Goal: Transaction & Acquisition: Purchase product/service

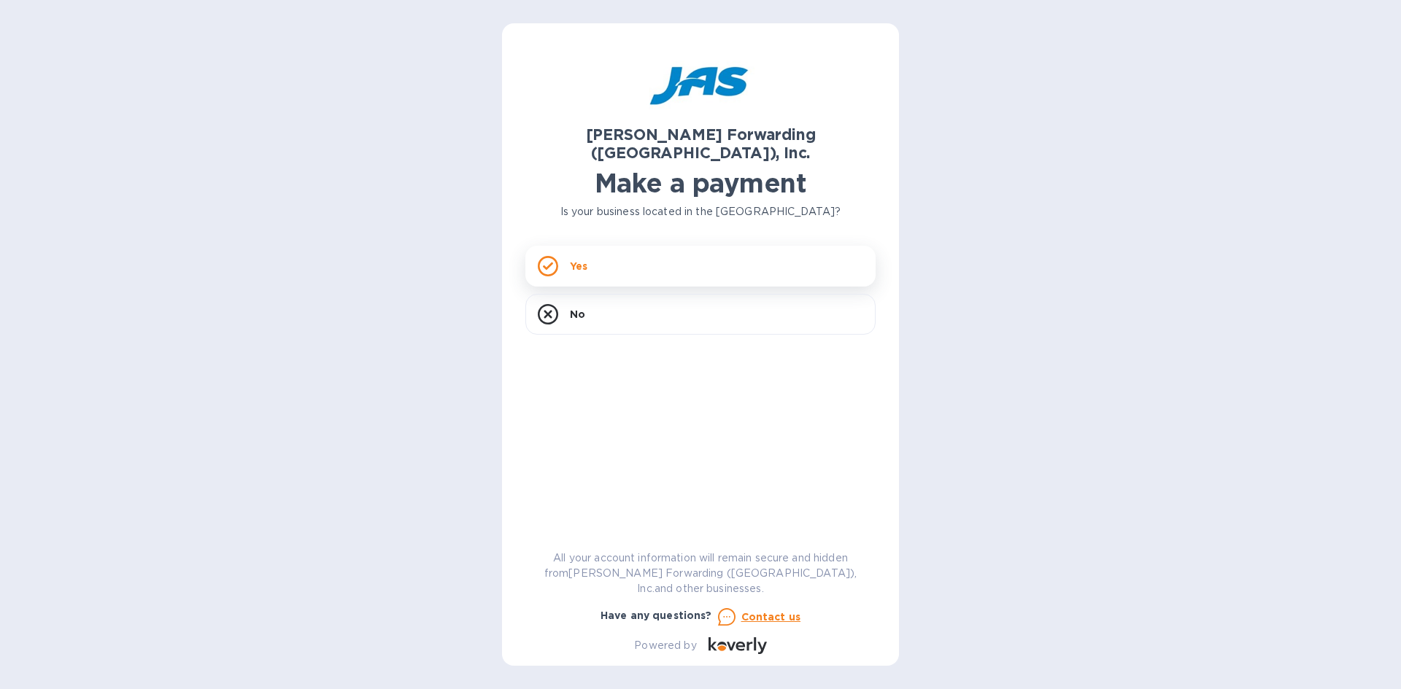
click at [737, 254] on div "Yes" at bounding box center [700, 266] width 350 height 41
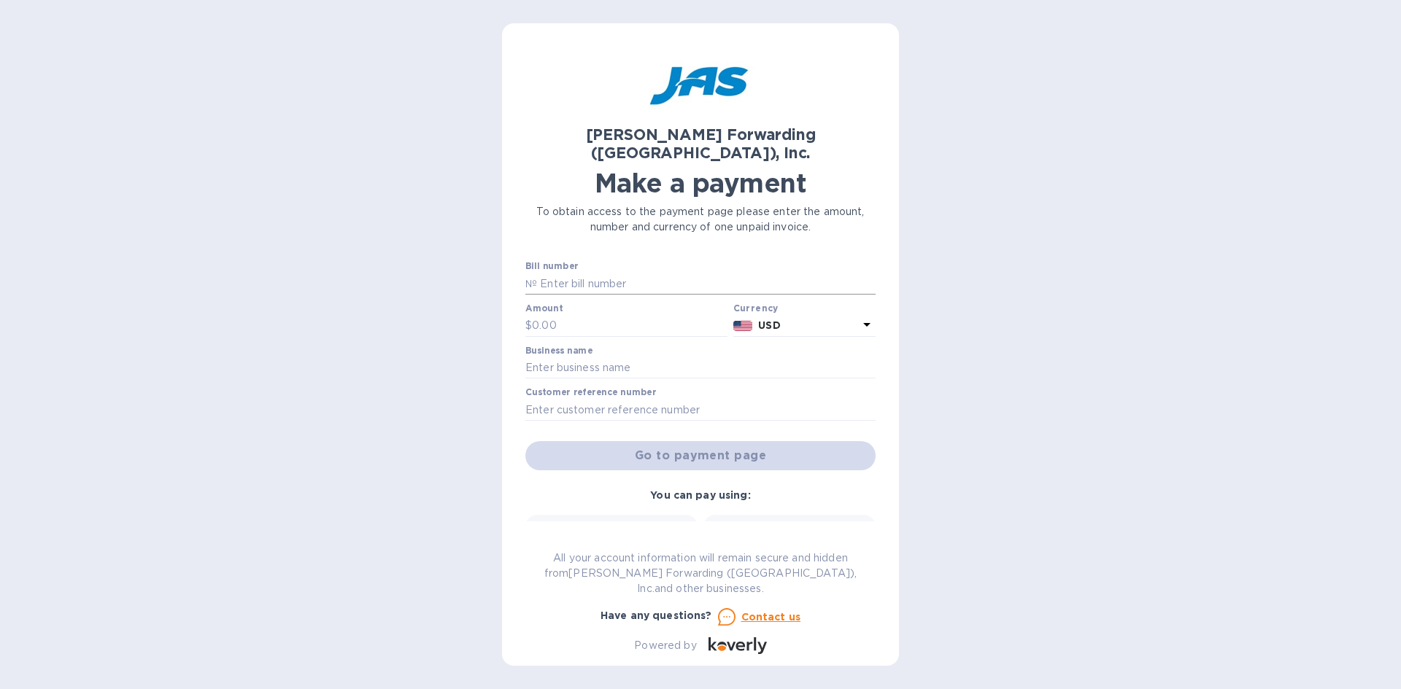
click at [604, 273] on input "text" at bounding box center [706, 284] width 339 height 22
type input "CVG503398408"
type input "498.75"
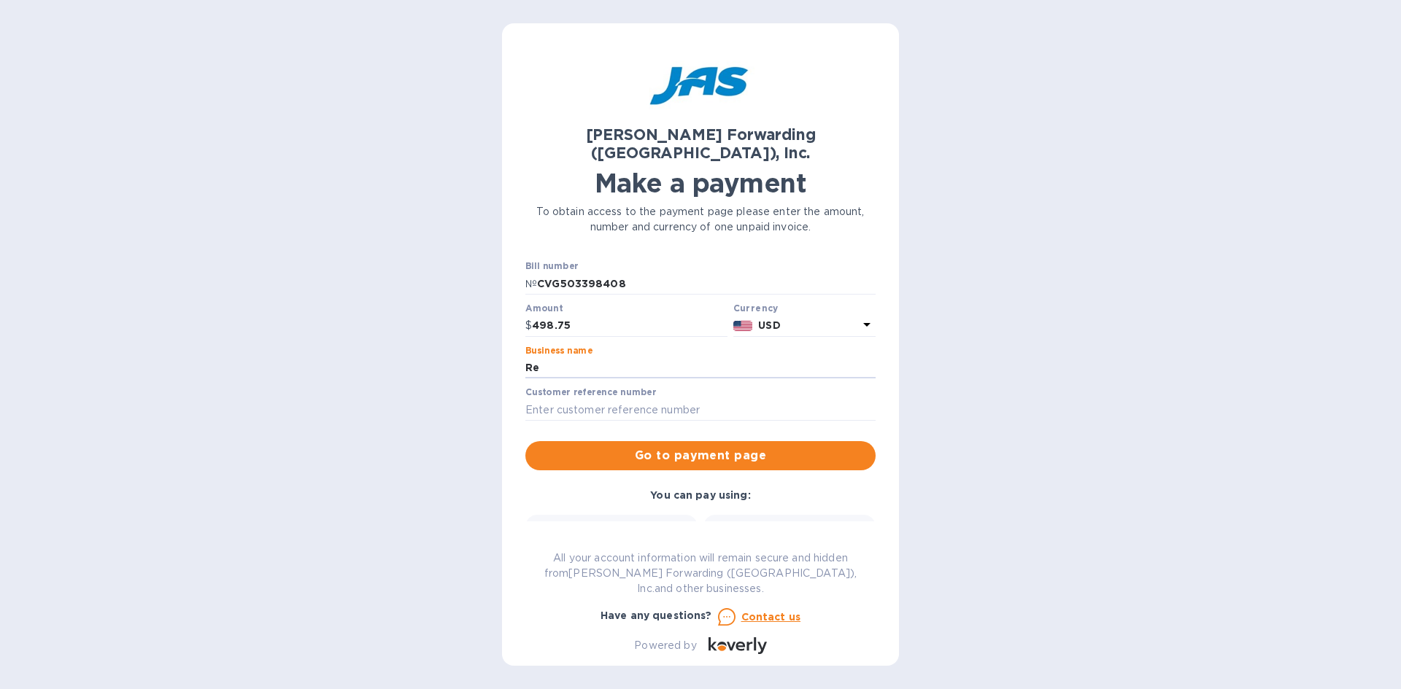
type input "[PERSON_NAME] Promotions & Apparel"
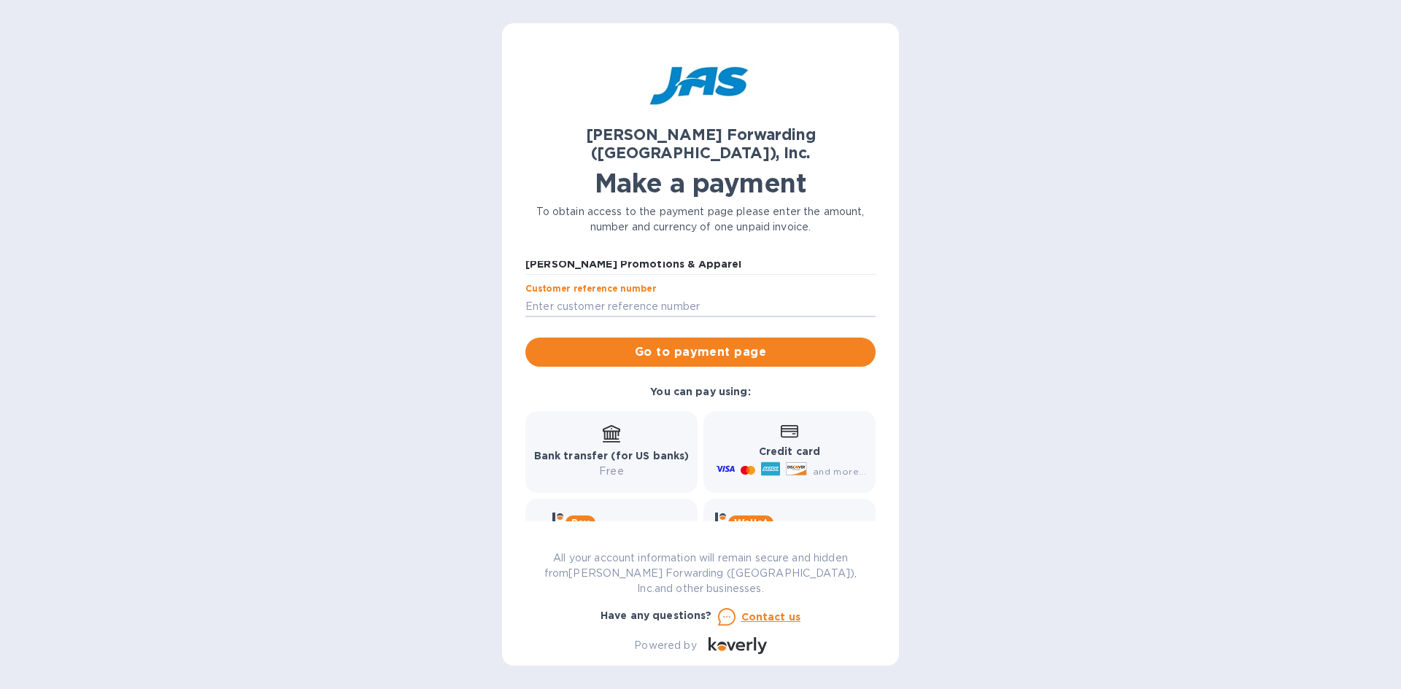
scroll to position [138, 0]
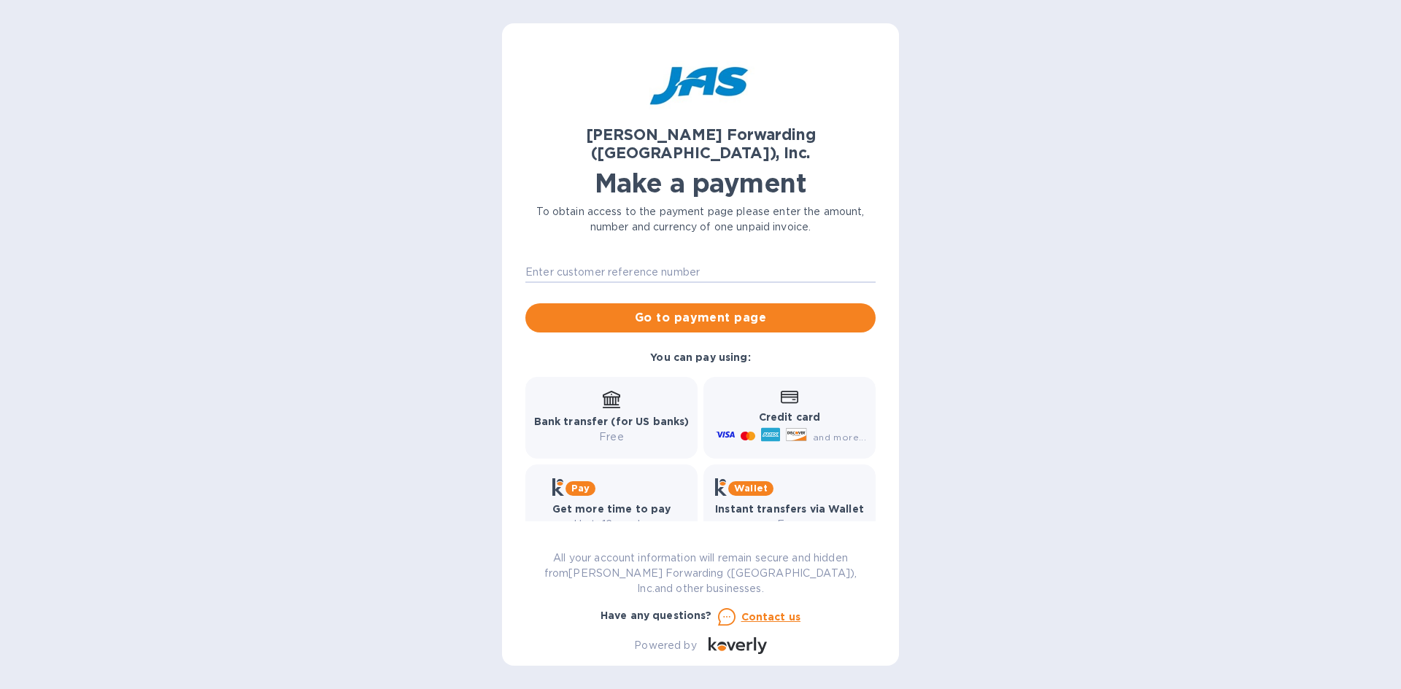
click at [640, 430] on p "Free" at bounding box center [611, 437] width 155 height 15
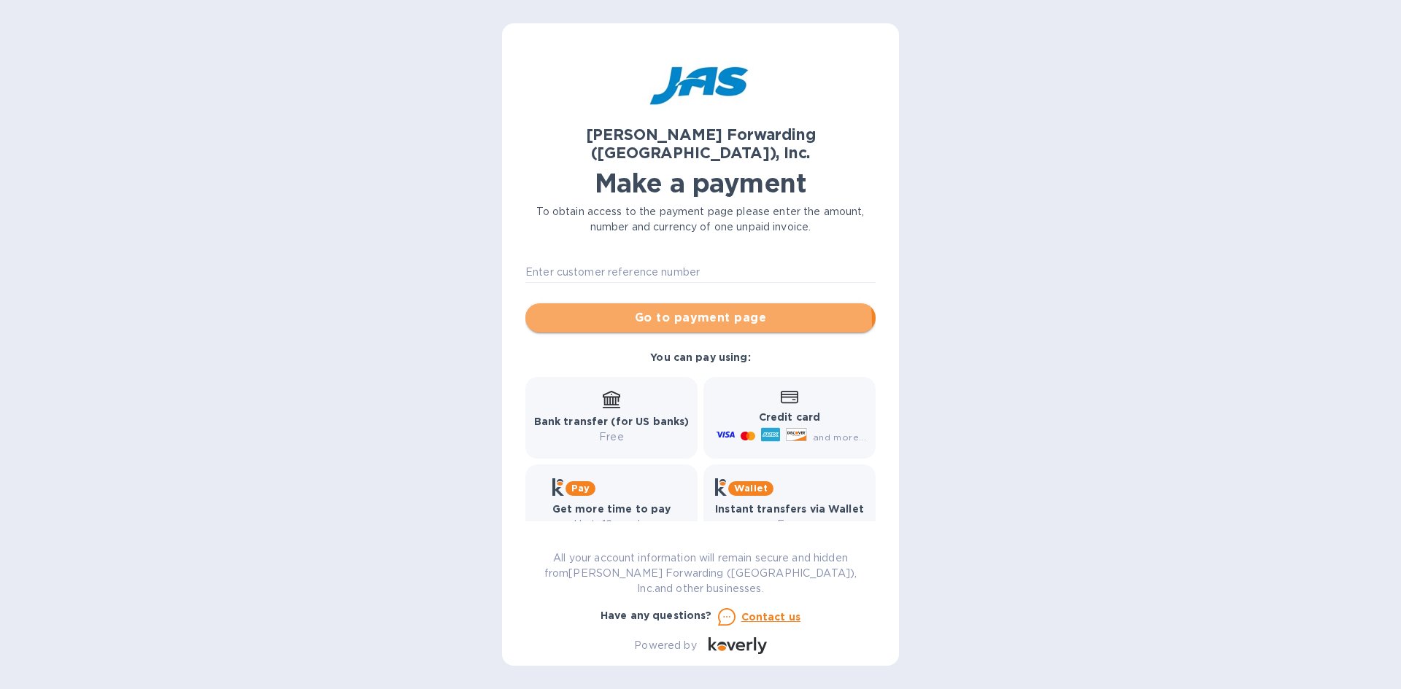
click at [673, 309] on span "Go to payment page" at bounding box center [700, 318] width 327 height 18
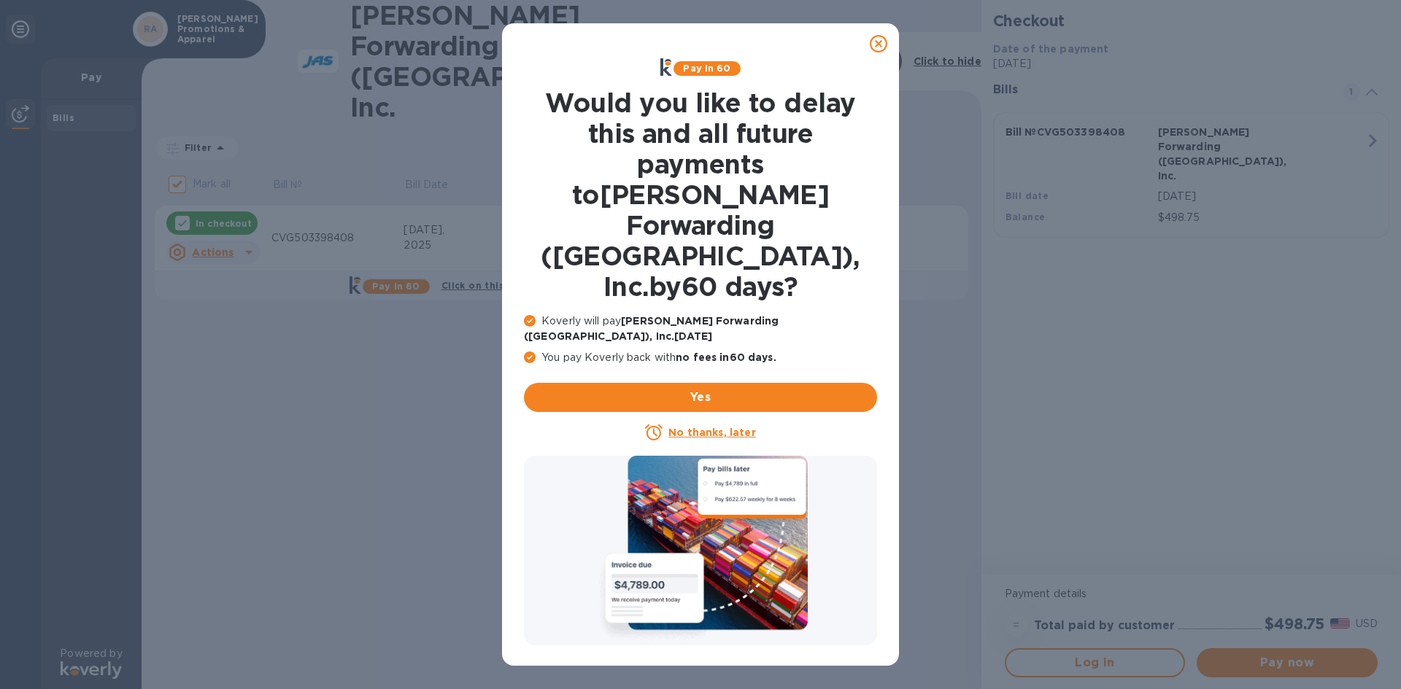
click at [711, 427] on u "No thanks, later" at bounding box center [711, 433] width 87 height 12
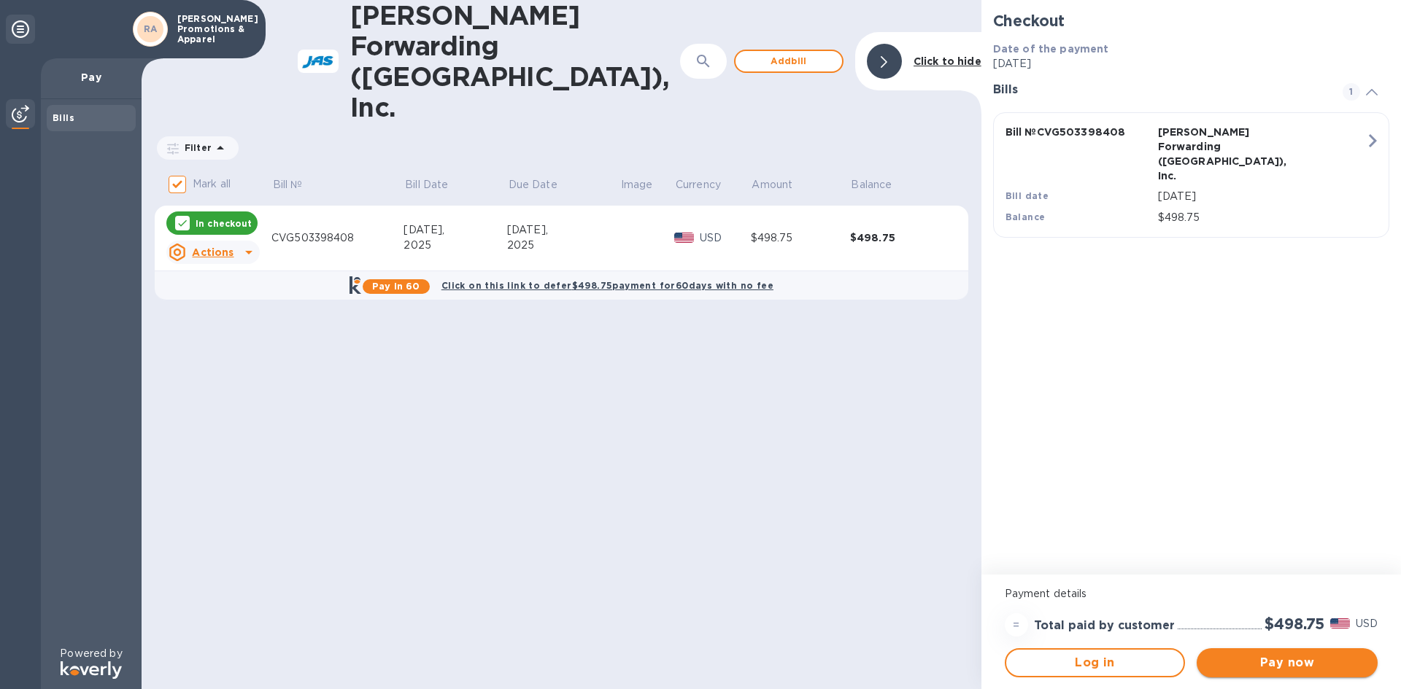
click at [1318, 661] on span "Pay now" at bounding box center [1287, 663] width 158 height 18
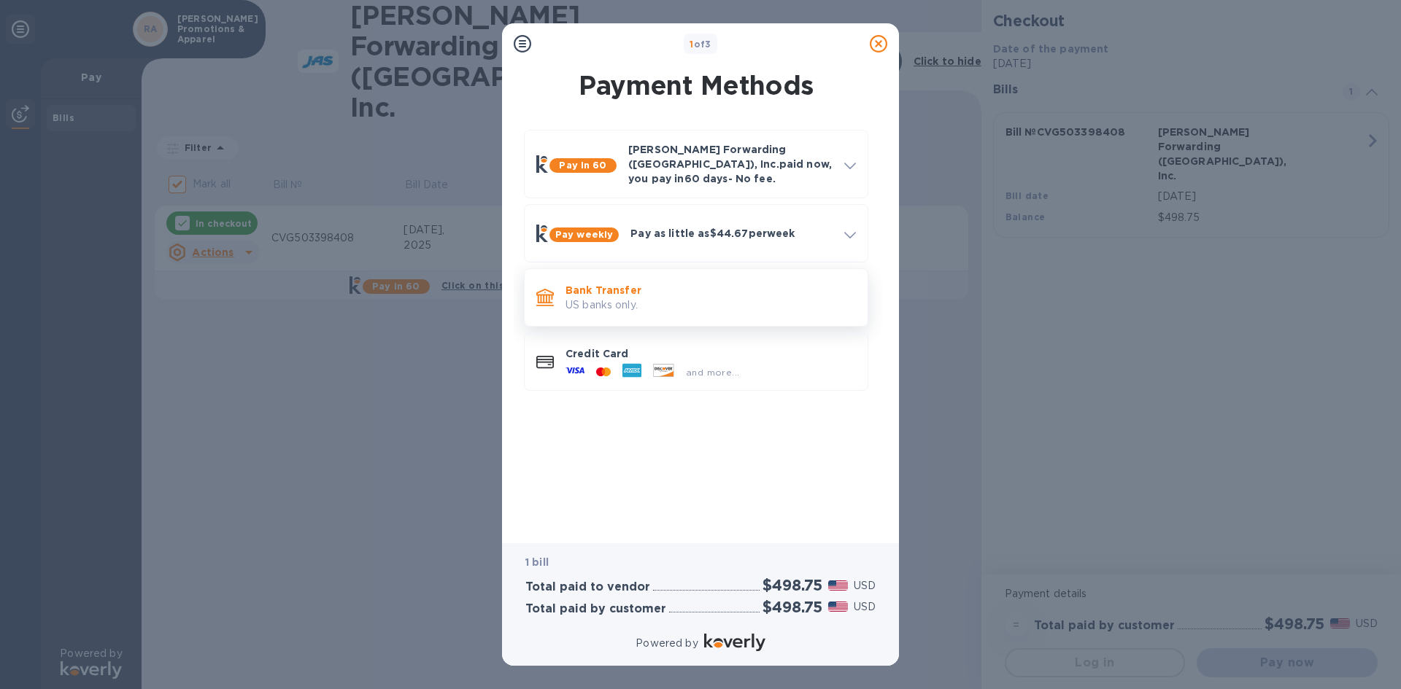
click at [636, 283] on p "Bank Transfer" at bounding box center [710, 290] width 290 height 15
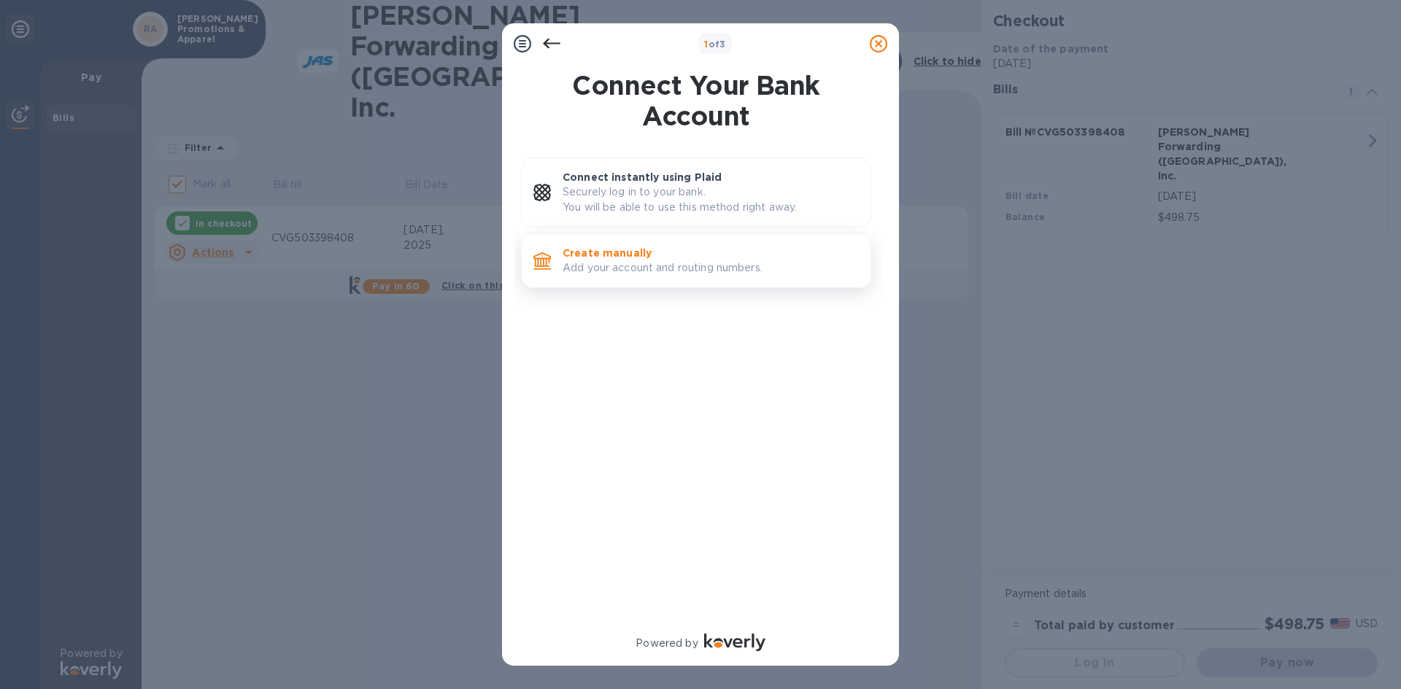
click at [707, 263] on p "Add your account and routing numbers." at bounding box center [710, 267] width 296 height 15
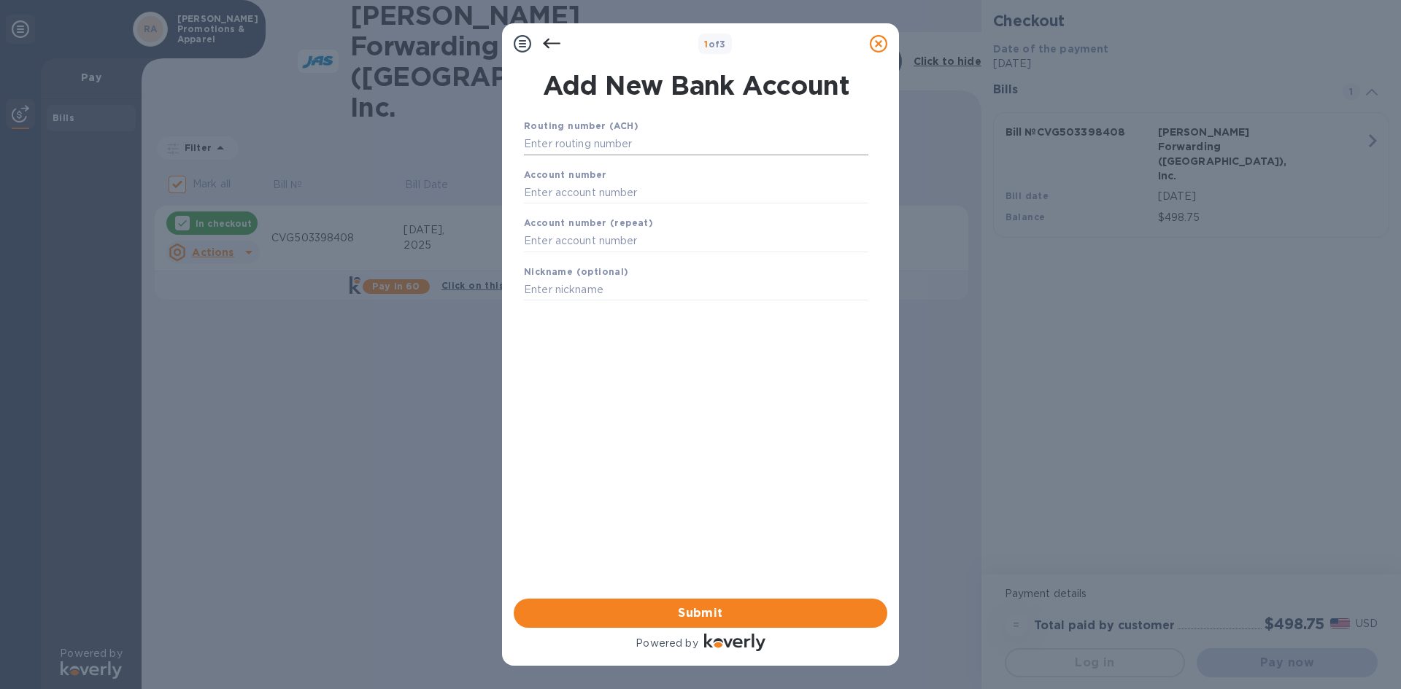
click at [608, 145] on input "text" at bounding box center [696, 145] width 344 height 22
type input "083000564"
type input "12010588"
click at [787, 615] on span "Submit" at bounding box center [700, 614] width 350 height 18
